Goal: Information Seeking & Learning: Understand process/instructions

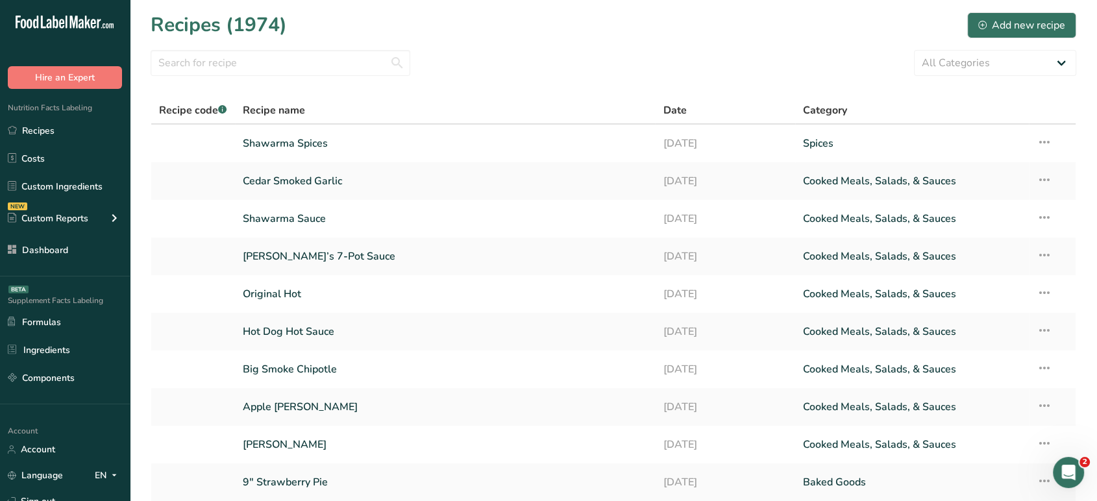
scroll to position [97, 0]
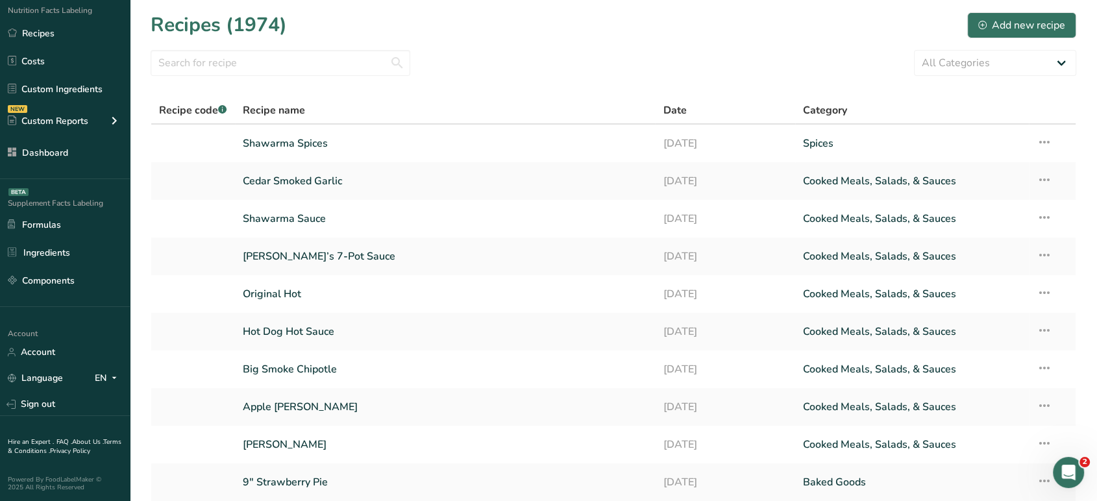
drag, startPoint x: 128, startPoint y: 296, endPoint x: 135, endPoint y: 534, distance: 238.4
click at [135, 501] on html ".a-20{fill:#fff;} Hire an Expert Nutrition Facts Labeling Recipes Costs Custom …" at bounding box center [548, 303] width 1097 height 606
click at [116, 471] on div "Hire an Expert . FAQ . About Us . Terms & Conditions . Privacy Policy Powered B…" at bounding box center [65, 459] width 130 height 86
click at [49, 448] on link "Terms & Conditions ." at bounding box center [65, 447] width 114 height 18
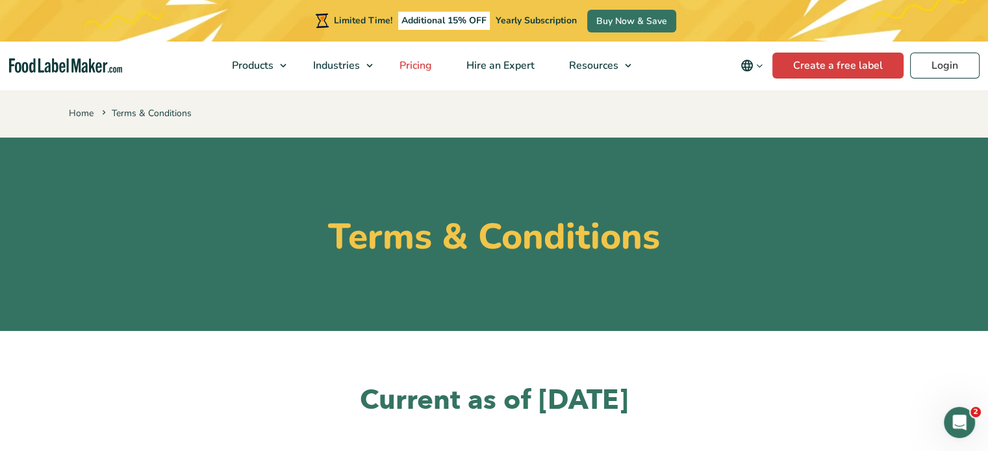
click at [426, 69] on span "Pricing" at bounding box center [414, 65] width 38 height 14
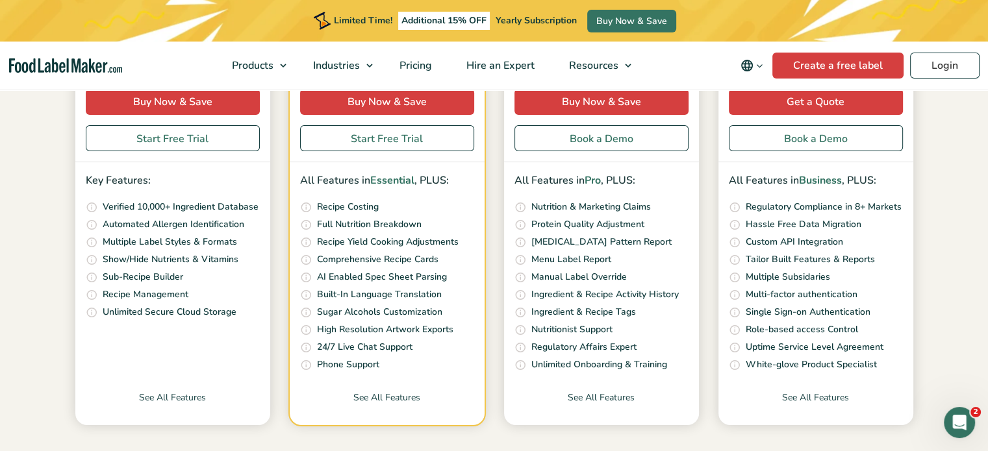
scroll to position [391, 0]
